Goal: Task Accomplishment & Management: Manage account settings

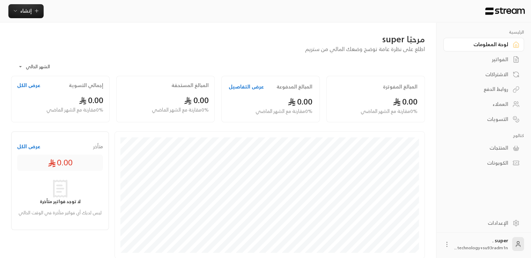
click at [489, 221] on div "الإعدادات" at bounding box center [481, 222] width 56 height 7
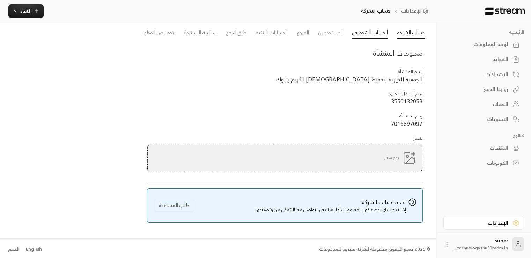
scroll to position [23, 0]
click at [377, 32] on link "الحساب الشخصي" at bounding box center [370, 33] width 36 height 13
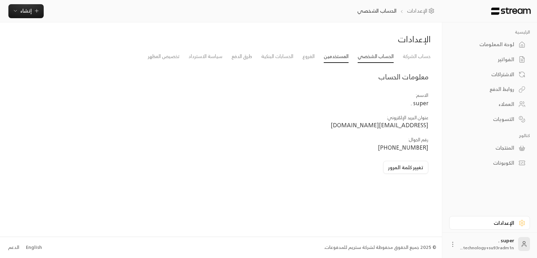
click at [338, 56] on link "المستخدمين" at bounding box center [336, 56] width 25 height 13
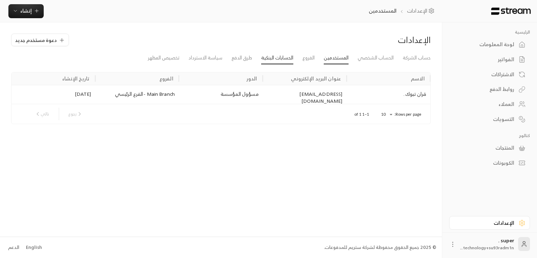
click at [283, 57] on link "الحسابات البنكية" at bounding box center [277, 58] width 32 height 13
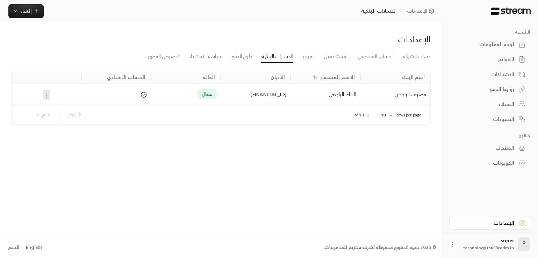
click at [46, 93] on div at bounding box center [47, 94] width 62 height 21
click at [313, 58] on link "الفروع" at bounding box center [308, 56] width 12 height 13
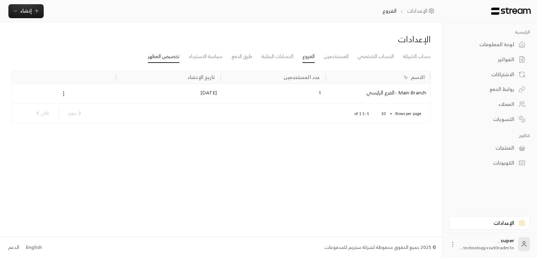
click at [161, 57] on link "تخصيص المظهر" at bounding box center [163, 56] width 31 height 13
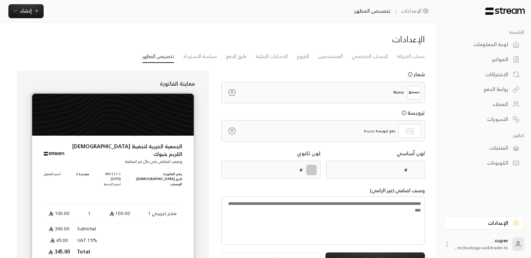
type input "******"
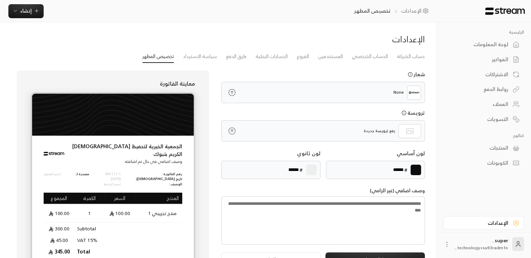
scroll to position [60, 0]
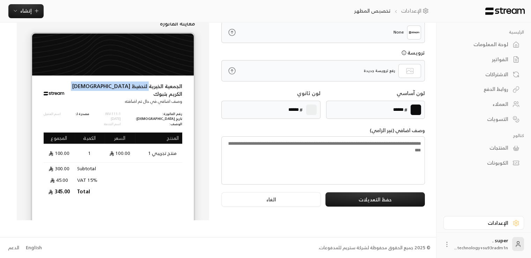
drag, startPoint x: 150, startPoint y: 92, endPoint x: 92, endPoint y: 88, distance: 57.7
click at [92, 88] on p "الجمعية الخيرية لتحفيظ [DEMOGRAPHIC_DATA] الكريم بتبوك" at bounding box center [123, 90] width 118 height 16
click at [159, 89] on p "الجمعية الخيرية لتحفيظ [DEMOGRAPHIC_DATA] الكريم بتبوك" at bounding box center [123, 90] width 118 height 16
drag, startPoint x: 184, startPoint y: 89, endPoint x: 80, endPoint y: 86, distance: 104.2
click at [80, 86] on div "الجمعية الخيرية لتحفيظ [DEMOGRAPHIC_DATA] الكريم بتبوك وصف اضافي في حال تم اضاف…" at bounding box center [112, 139] width 161 height 116
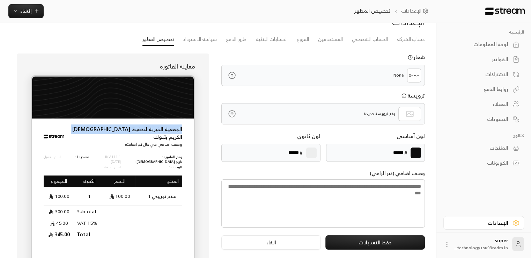
scroll to position [0, 0]
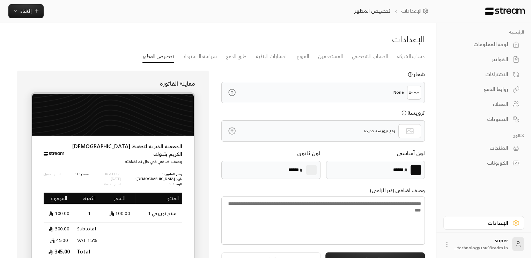
click at [382, 202] on textarea at bounding box center [324, 220] width 204 height 49
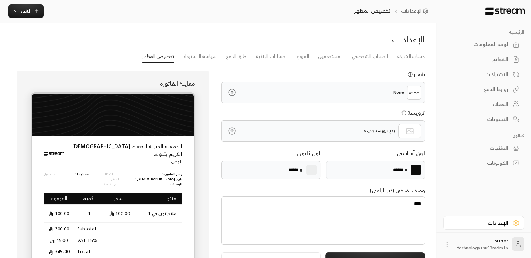
type textarea "*****"
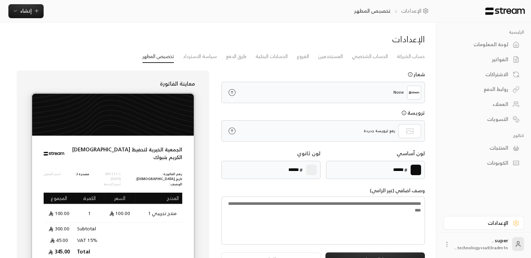
click at [435, 184] on div "الإعدادات حساب الشركة الحساب الشخصي المستخدمين الفروع الحسابات البنكية طرق الدف…" at bounding box center [218, 159] width 436 height 275
click at [229, 129] on icon at bounding box center [232, 130] width 9 height 9
click at [0, 0] on input "file" at bounding box center [0, 0] width 0 height 0
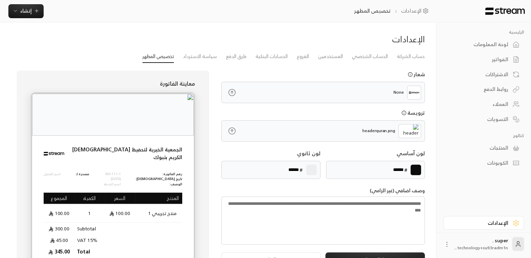
click at [258, 101] on div "None" at bounding box center [324, 93] width 204 height 22
click at [231, 93] on icon at bounding box center [232, 92] width 9 height 9
click at [0, 0] on input "file" at bounding box center [0, 0] width 0 height 0
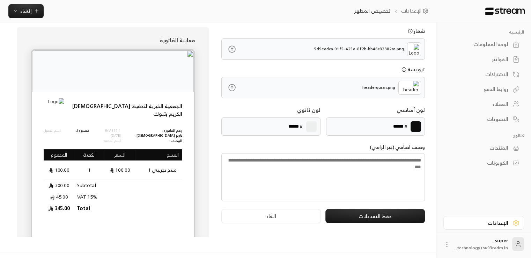
scroll to position [60, 0]
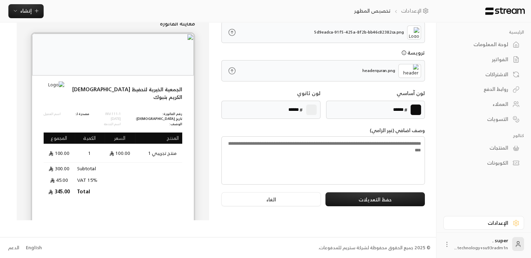
click at [418, 108] on label at bounding box center [416, 109] width 10 height 10
click at [0, 0] on input "*******" at bounding box center [0, 0] width 0 height 0
click at [415, 107] on label at bounding box center [416, 109] width 10 height 10
click at [0, 0] on input "*******" at bounding box center [0, 0] width 0 height 0
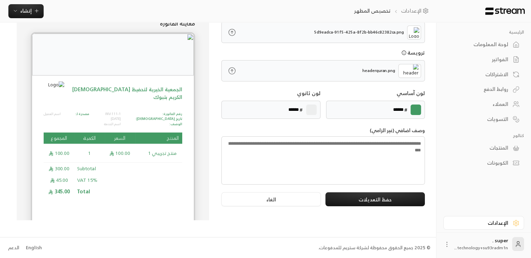
type input "******"
click at [315, 122] on div "شعار 5d9eadca-91f5-425a-8f2b-bb46c82382ca.png ترويسة headerquran.png لون آساسي …" at bounding box center [323, 115] width 210 height 210
click at [311, 110] on label at bounding box center [311, 109] width 10 height 10
click at [0, 0] on input "*******" at bounding box center [0, 0] width 0 height 0
type input "******"
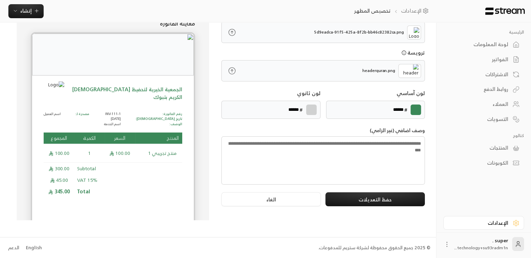
click at [292, 126] on p "وصف اضافي (غير الزامي)" at bounding box center [324, 129] width 204 height 7
click at [379, 201] on button "حفظ التعديلات" at bounding box center [376, 199] width 100 height 14
